Goal: Task Accomplishment & Management: Manage account settings

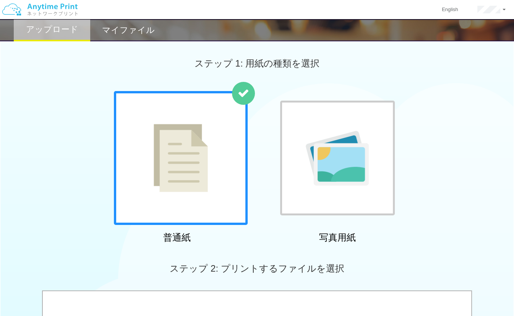
click at [264, 211] on div "普通紙 写真用紙" at bounding box center [257, 168] width 294 height 155
click at [133, 32] on h2 "マイファイル" at bounding box center [128, 30] width 53 height 9
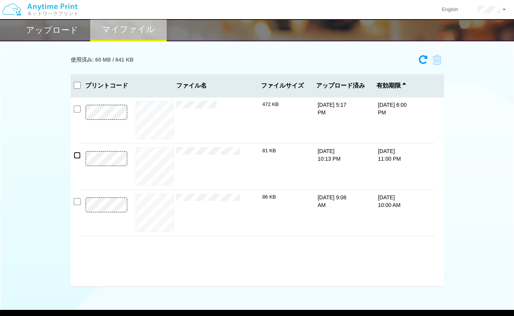
click at [75, 157] on input "checkbox" at bounding box center [77, 155] width 7 height 7
checkbox input "true"
click at [441, 57] on icon at bounding box center [434, 59] width 15 height 11
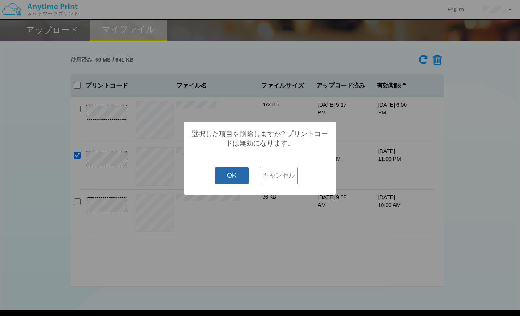
click at [230, 183] on button "OK" at bounding box center [232, 175] width 34 height 17
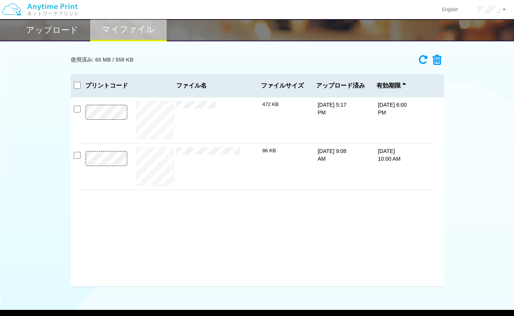
click at [202, 214] on div "プレビュー × 青鞋研究2-13.pdf 472 KB [DATE] 5:17 PM [DATE] 6:00 PM プレビュー ×" at bounding box center [257, 192] width 373 height 190
